Goal: Task Accomplishment & Management: Complete application form

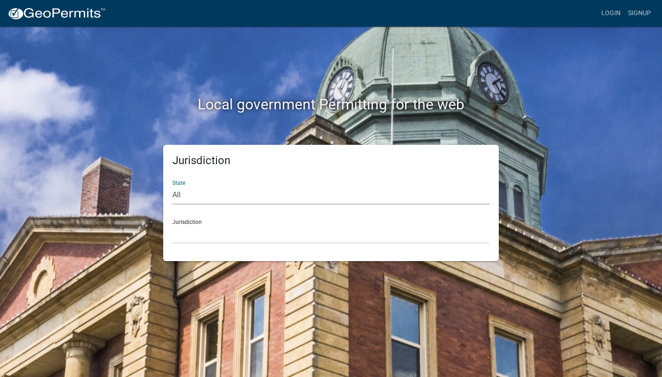
select select "[US_STATE]"
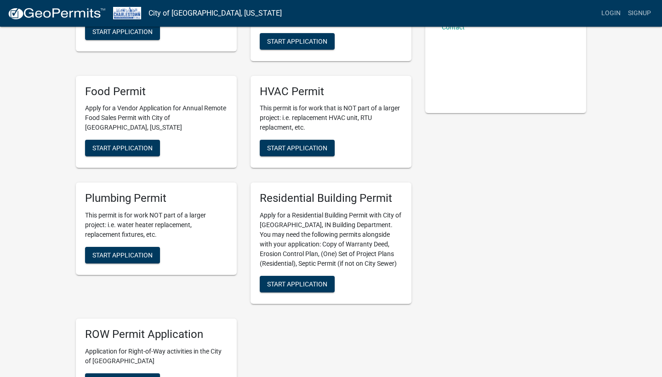
scroll to position [198, 0]
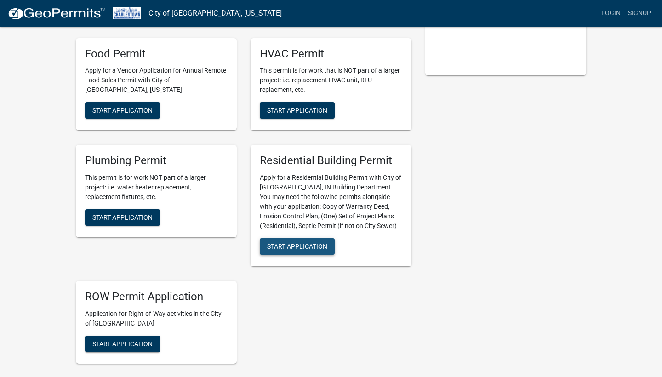
click at [294, 251] on button "Start Application" at bounding box center [297, 246] width 75 height 17
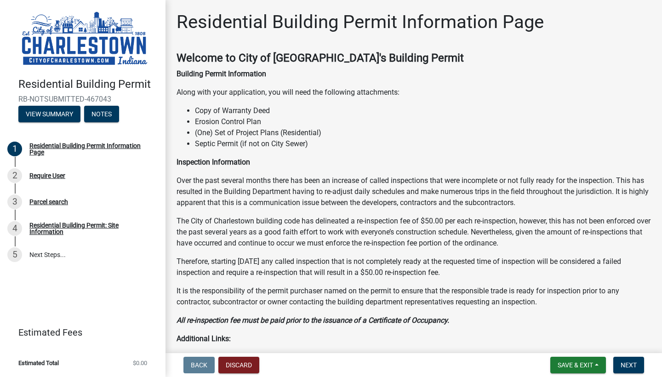
click at [199, 362] on span "Back" at bounding box center [199, 365] width 17 height 7
click at [200, 368] on span "Back" at bounding box center [199, 365] width 17 height 7
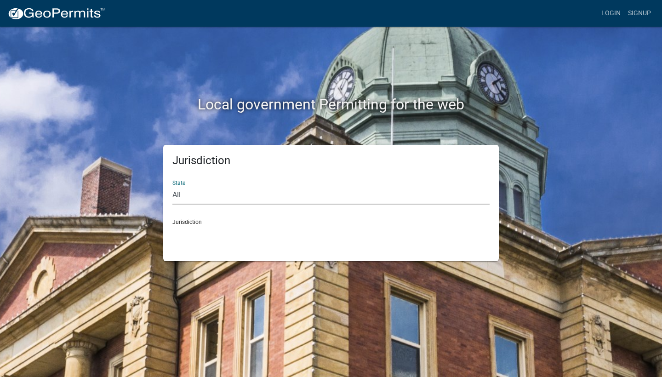
select select "[US_STATE]"
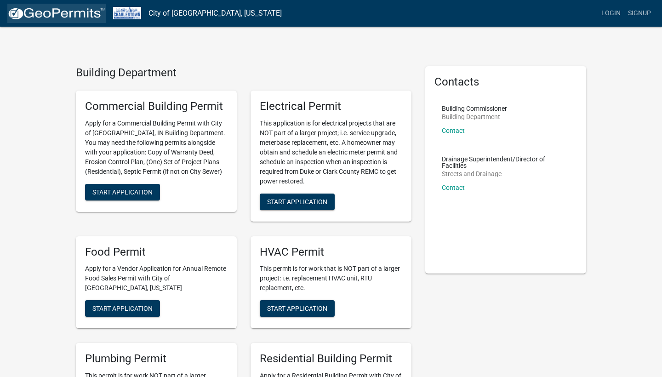
click at [80, 15] on img at bounding box center [56, 14] width 98 height 14
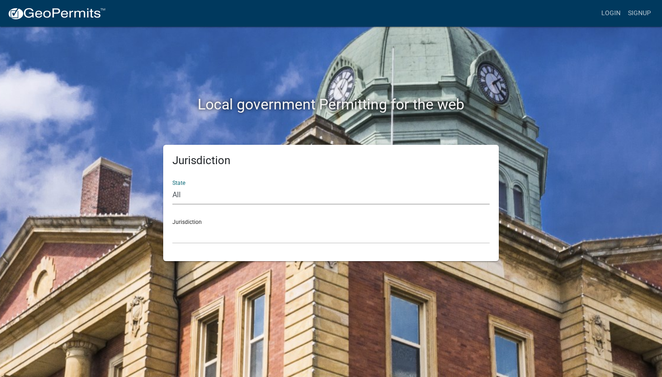
select select "[US_STATE]"
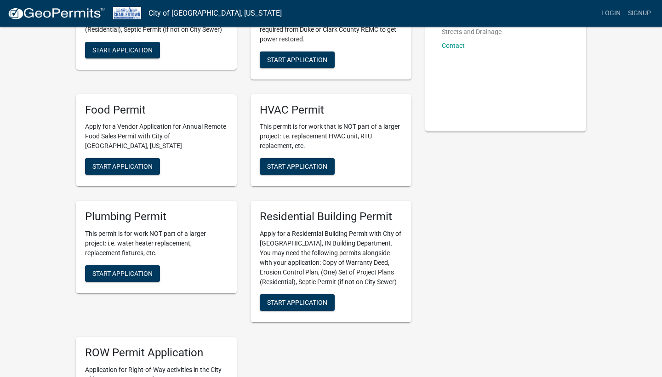
scroll to position [142, 0]
click at [304, 300] on span "Start Application" at bounding box center [297, 302] width 60 height 7
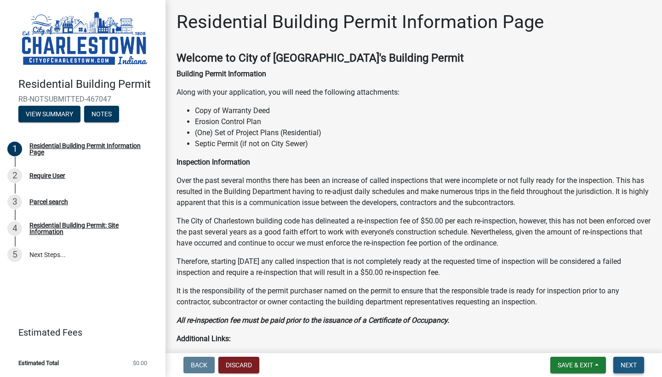
click at [629, 362] on span "Next" at bounding box center [629, 365] width 16 height 7
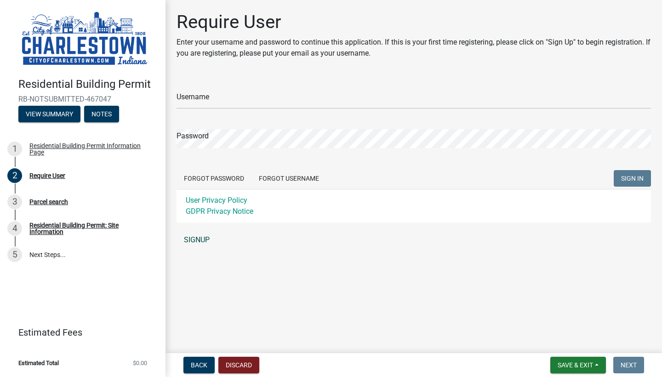
click at [205, 239] on link "SIGNUP" at bounding box center [414, 240] width 475 height 18
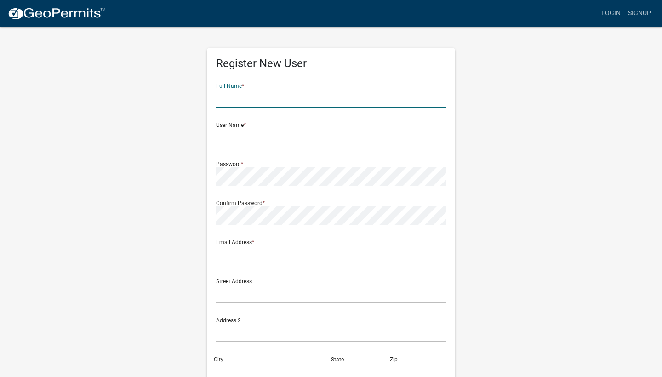
type input "[PERSON_NAME]"
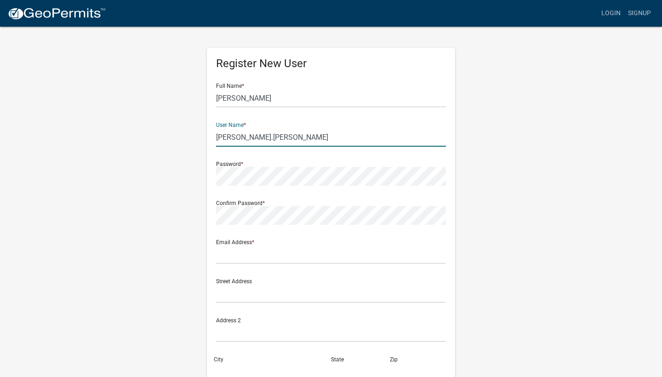
type input "[PERSON_NAME].[PERSON_NAME]"
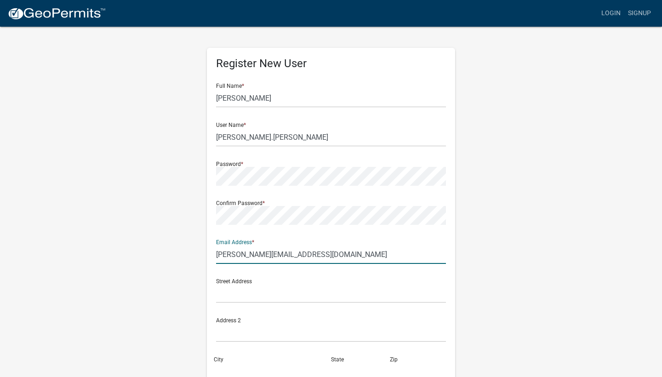
type input "[PERSON_NAME][EMAIL_ADDRESS][DOMAIN_NAME]"
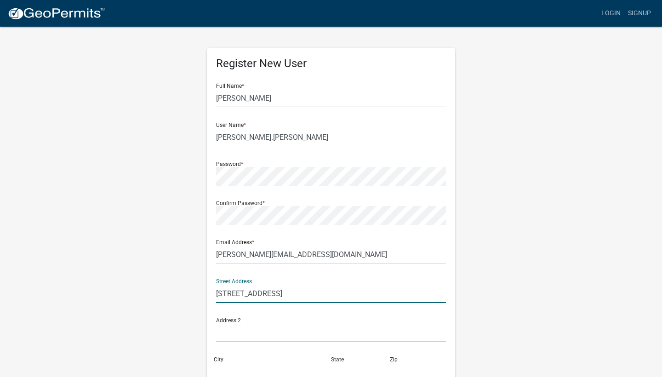
type input "[STREET_ADDRESS]"
type input "charlestown"
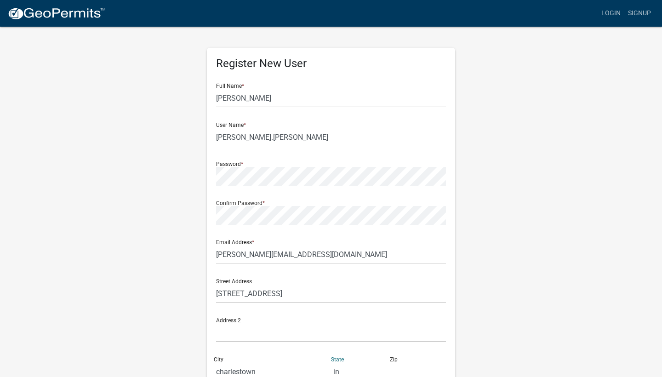
type input "in"
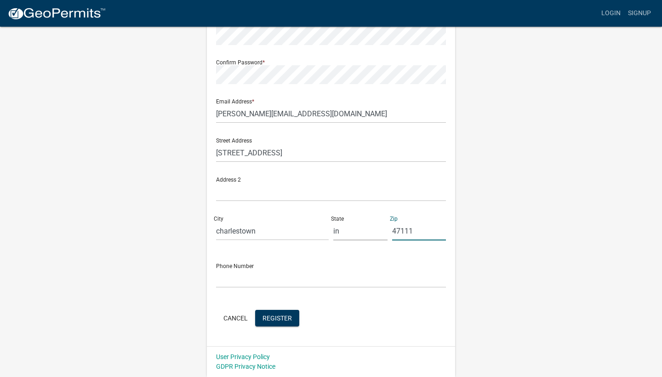
scroll to position [140, 0]
type input "47111"
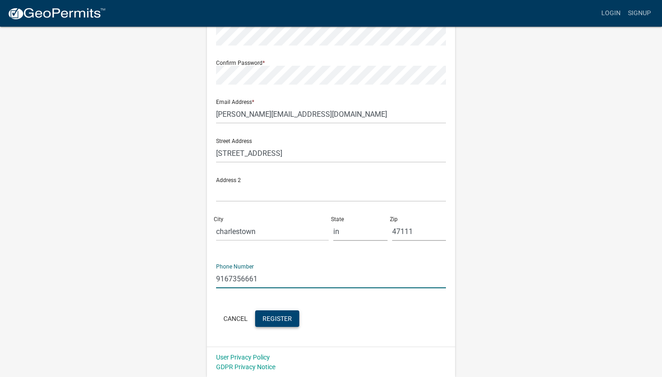
type input "9167356661"
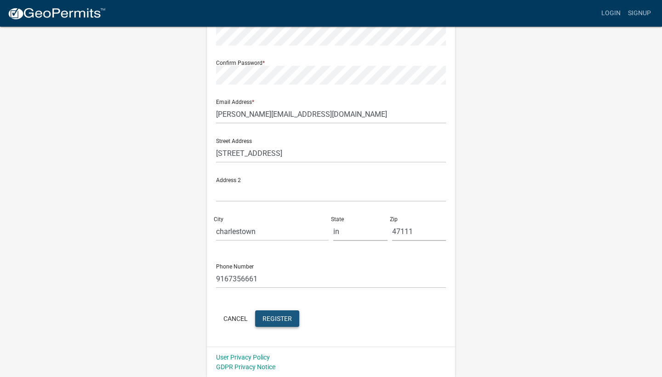
click at [287, 325] on button "Register" at bounding box center [277, 318] width 44 height 17
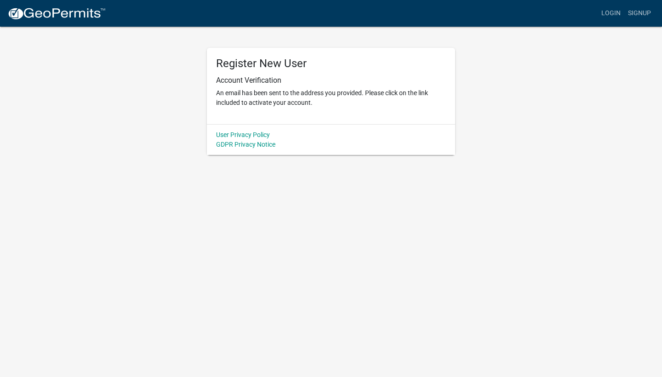
scroll to position [0, 0]
